Goal: Information Seeking & Learning: Learn about a topic

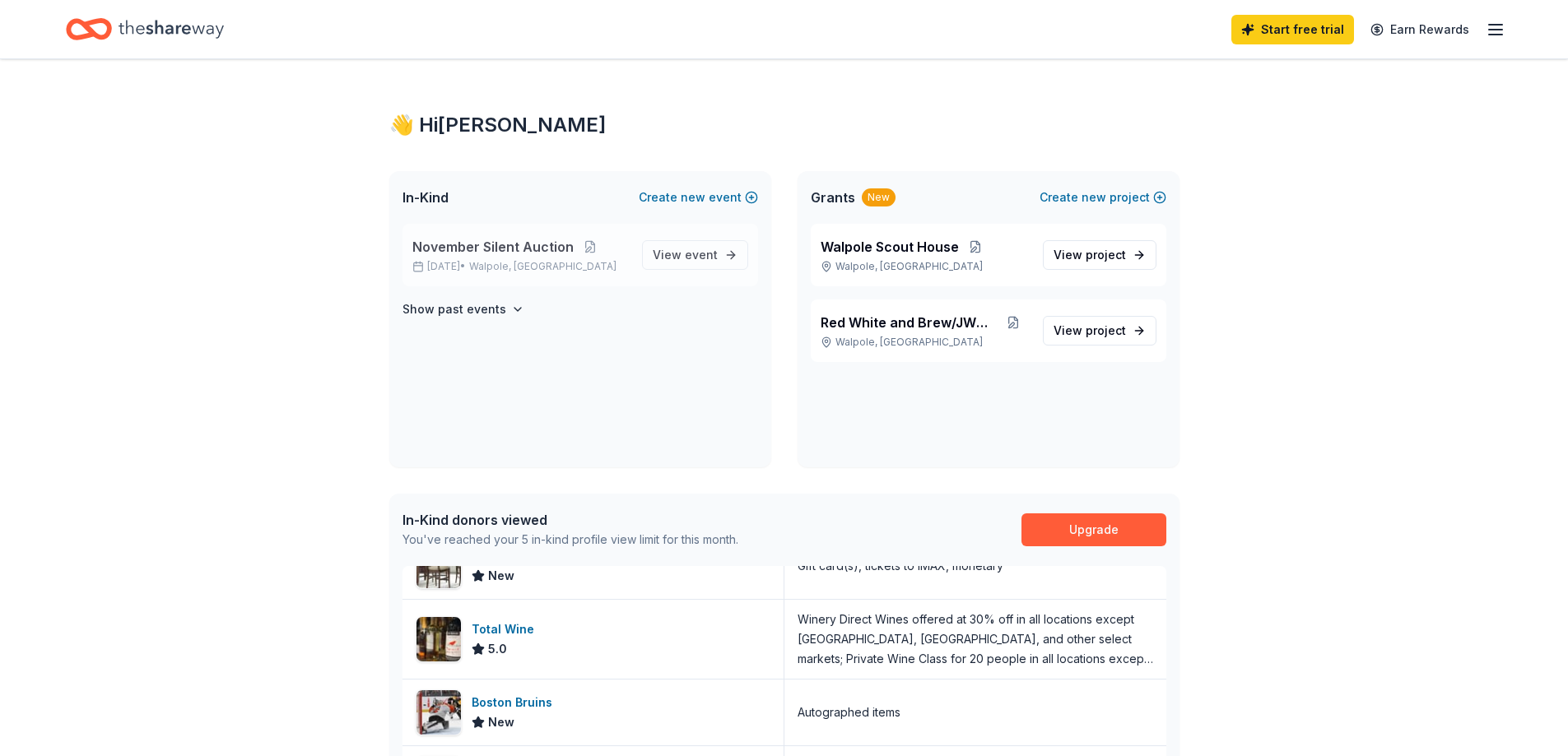
click at [588, 254] on p "November Silent Auction" at bounding box center [520, 247] width 217 height 20
click at [730, 257] on link "View event" at bounding box center [694, 255] width 106 height 30
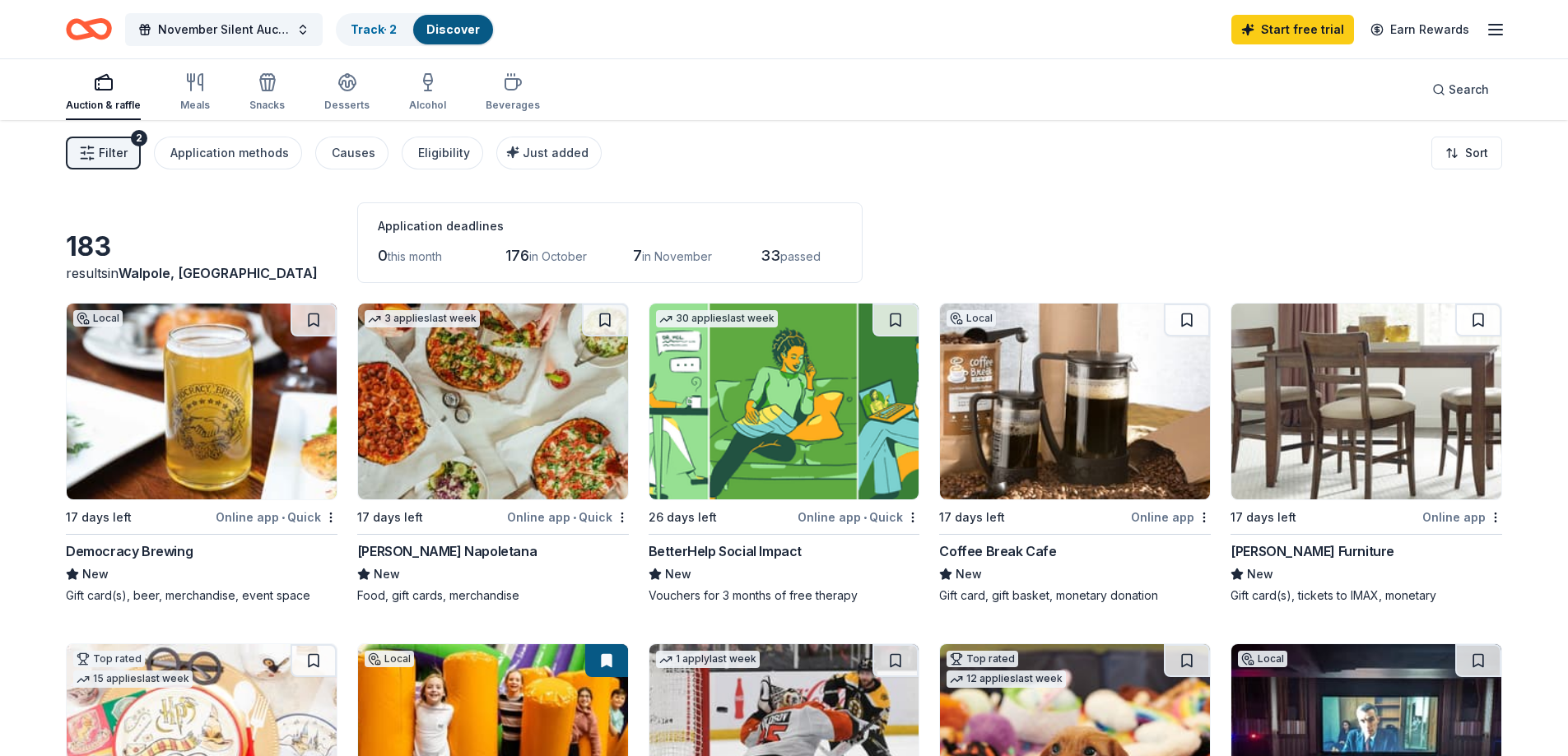
click at [460, 405] on img at bounding box center [492, 401] width 270 height 196
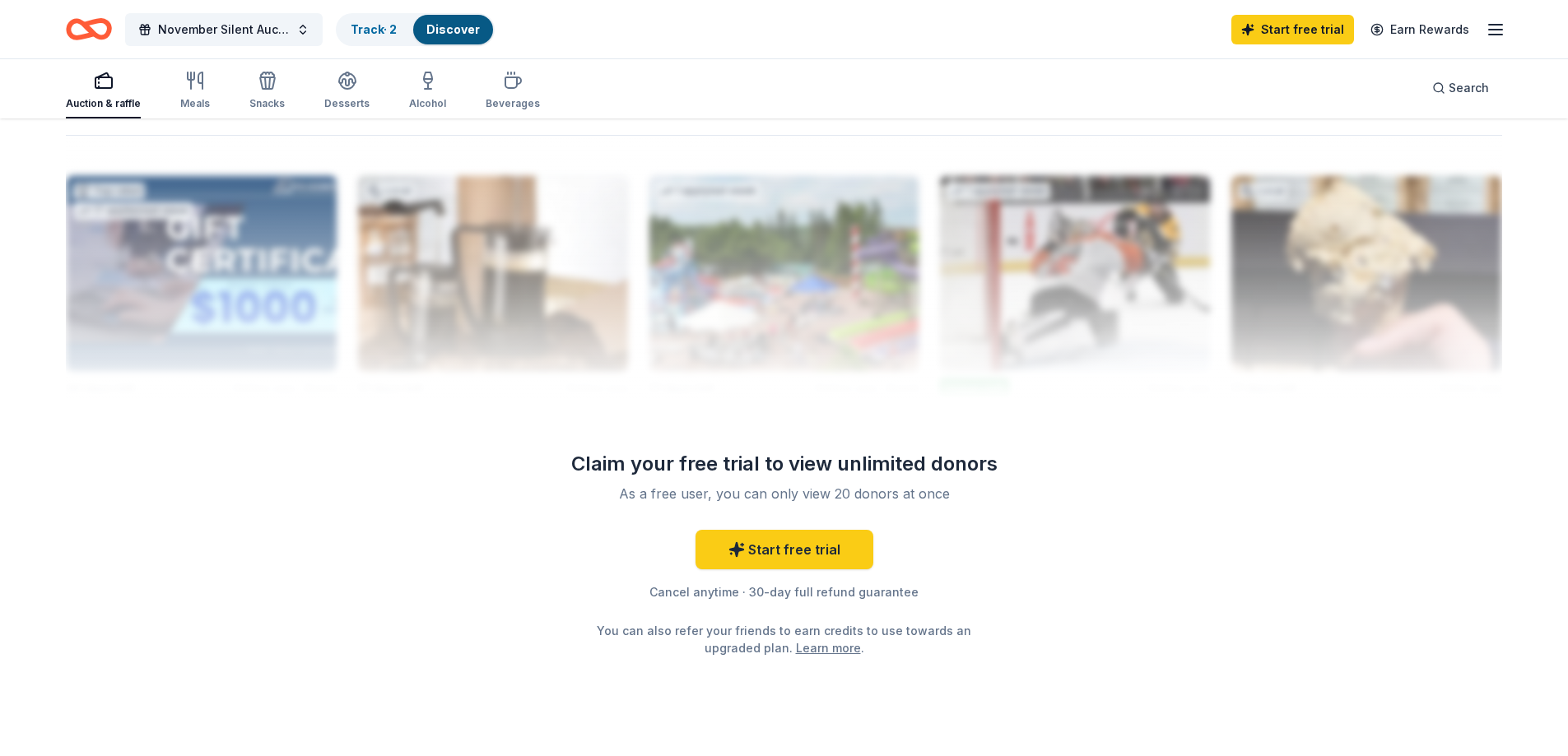
scroll to position [1602, 0]
